Goal: Information Seeking & Learning: Find specific fact

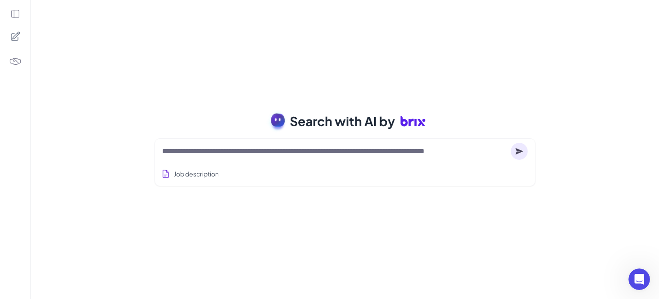
click at [265, 151] on textarea at bounding box center [334, 151] width 345 height 11
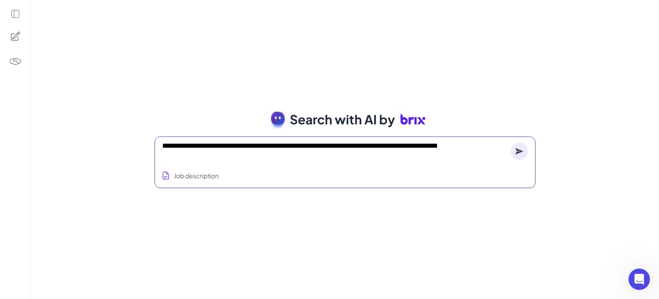
type textarea "**********"
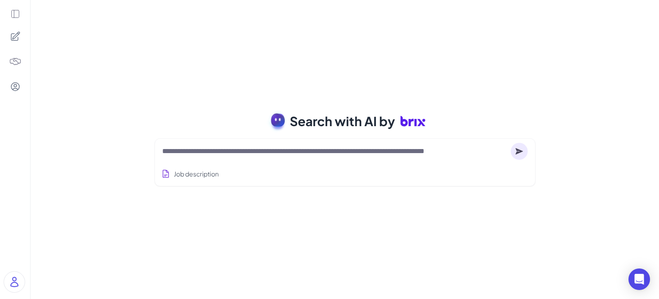
click at [228, 153] on textarea at bounding box center [334, 151] width 345 height 11
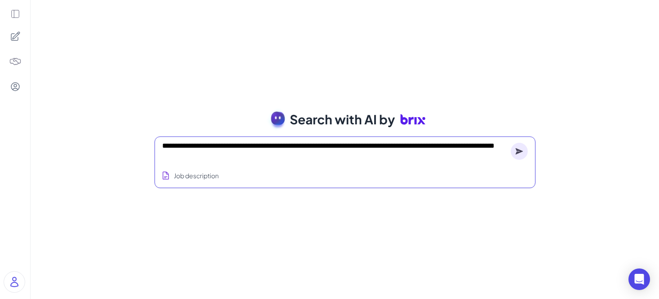
type textarea "**********"
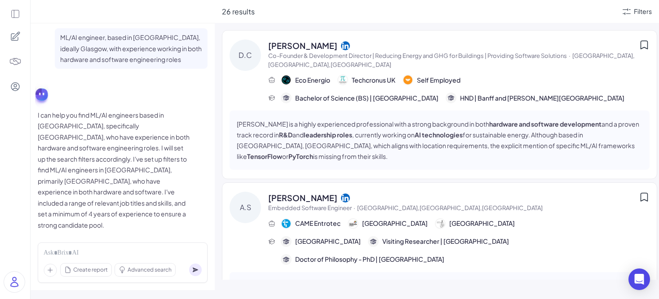
click at [163, 53] on p "ML/AI engineer, based in [GEOGRAPHIC_DATA], ideally Glasgow, with experience wo…" at bounding box center [131, 48] width 142 height 33
click at [166, 55] on p "ML/AI engineer, based in [GEOGRAPHIC_DATA], ideally Glasgow, with experience wo…" at bounding box center [131, 48] width 142 height 33
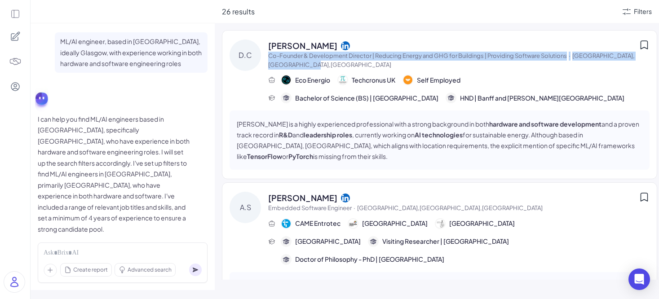
drag, startPoint x: 394, startPoint y: 65, endPoint x: 269, endPoint y: 56, distance: 125.1
click at [269, 56] on span "Co-Founder & Development Director | Reducing Energy and GHG for Buildings | Pro…" at bounding box center [453, 61] width 370 height 18
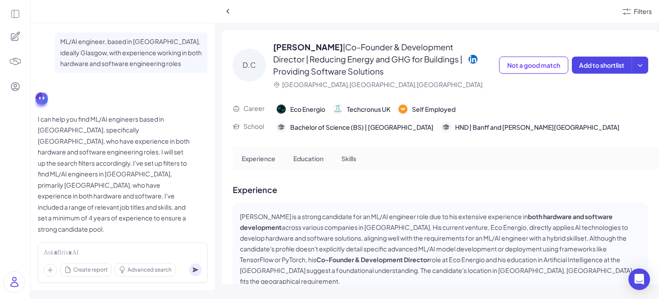
drag, startPoint x: 544, startPoint y: 63, endPoint x: 532, endPoint y: 110, distance: 48.8
click at [532, 111] on div "[PERSON_NAME] | Co-Founder & Development Director | Reducing Energy and GHG for…" at bounding box center [440, 157] width 437 height 254
click at [642, 63] on icon at bounding box center [639, 65] width 9 height 9
click at [529, 99] on div "[PERSON_NAME] | Co-Founder & Development Director | Reducing Energy and GHG for…" at bounding box center [440, 157] width 437 height 254
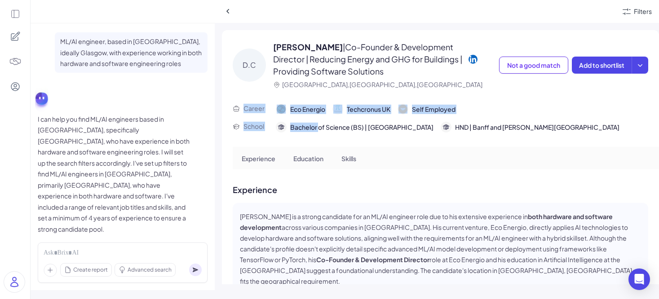
drag, startPoint x: 224, startPoint y: 104, endPoint x: 317, endPoint y: 127, distance: 95.9
click at [317, 127] on div "[PERSON_NAME] | Co-Founder & Development Director | Reducing Energy and GHG for…" at bounding box center [440, 157] width 437 height 254
click at [318, 127] on span "Bachelor of Science (BS) | [GEOGRAPHIC_DATA]" at bounding box center [361, 127] width 143 height 9
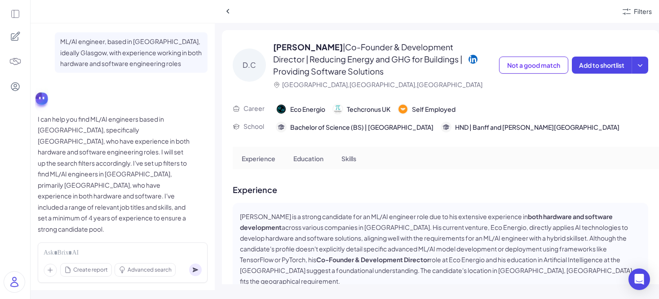
click at [254, 163] on p "Experience" at bounding box center [259, 158] width 34 height 9
click at [312, 156] on p "Education" at bounding box center [308, 158] width 30 height 9
click at [348, 156] on p "Skills" at bounding box center [348, 158] width 15 height 9
click at [642, 65] on icon at bounding box center [639, 65] width 9 height 9
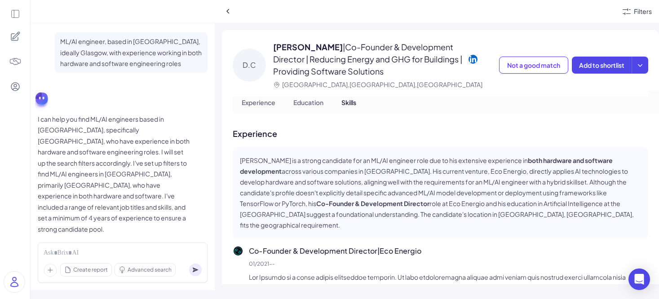
scroll to position [54, 0]
